Goal: Use online tool/utility: Utilize a website feature to perform a specific function

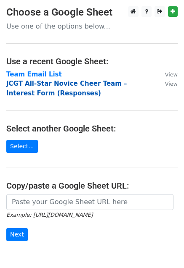
click at [50, 82] on strong "JCGT All-Star Novice Cheer Team – Interest Form (Responses)" at bounding box center [66, 88] width 121 height 17
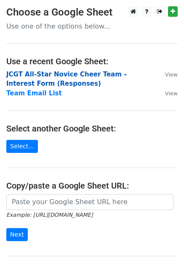
click at [77, 77] on strong "JCGT All-Star Novice Cheer Team – Interest Form (Responses)" at bounding box center [66, 79] width 121 height 17
